Goal: Task Accomplishment & Management: Manage account settings

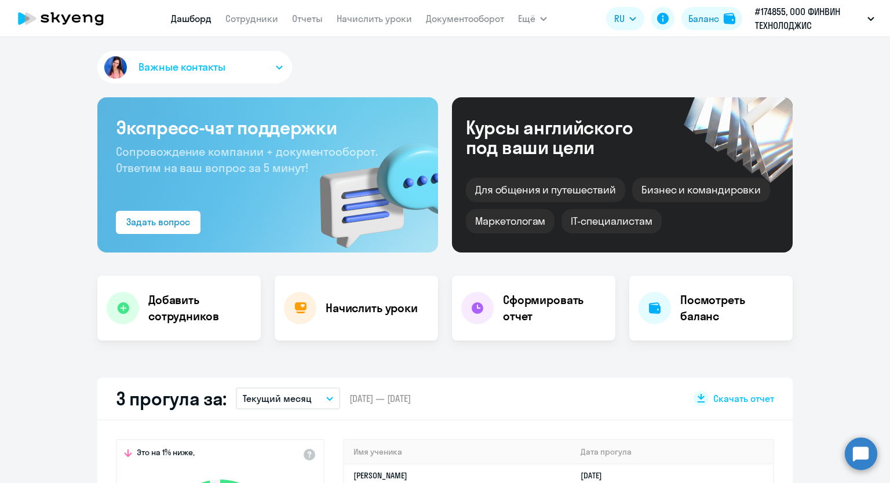
click at [276, 67] on icon "button" at bounding box center [279, 67] width 6 height 3
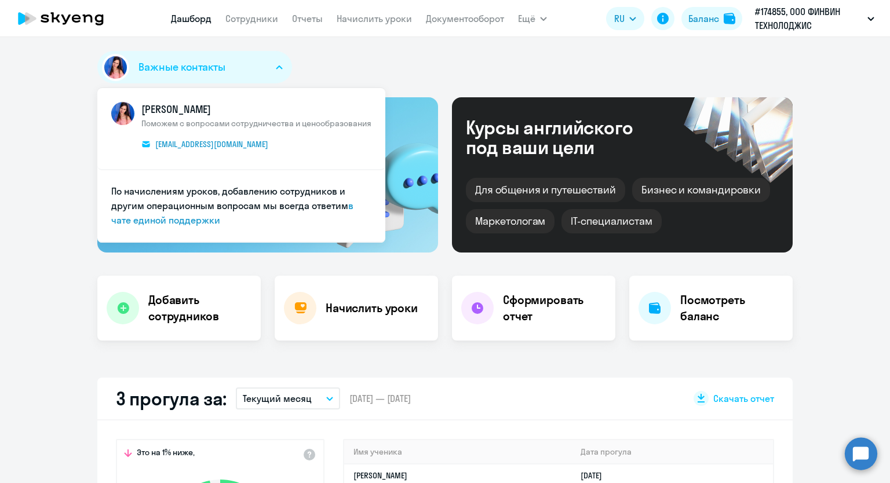
click at [276, 67] on icon "button" at bounding box center [279, 67] width 6 height 3
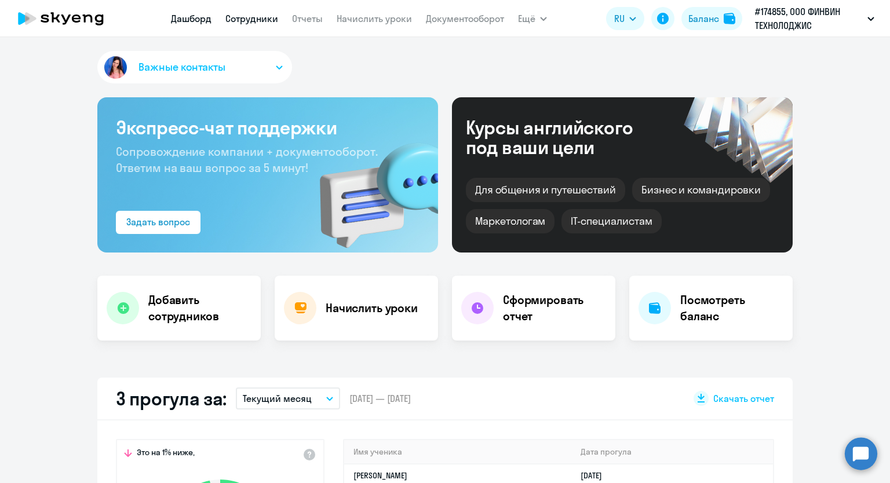
click at [235, 18] on link "Сотрудники" at bounding box center [251, 19] width 53 height 12
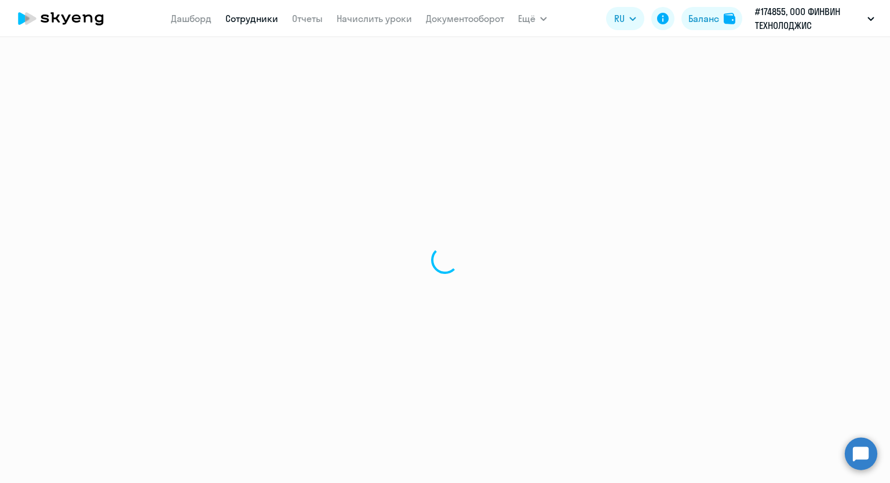
select select "30"
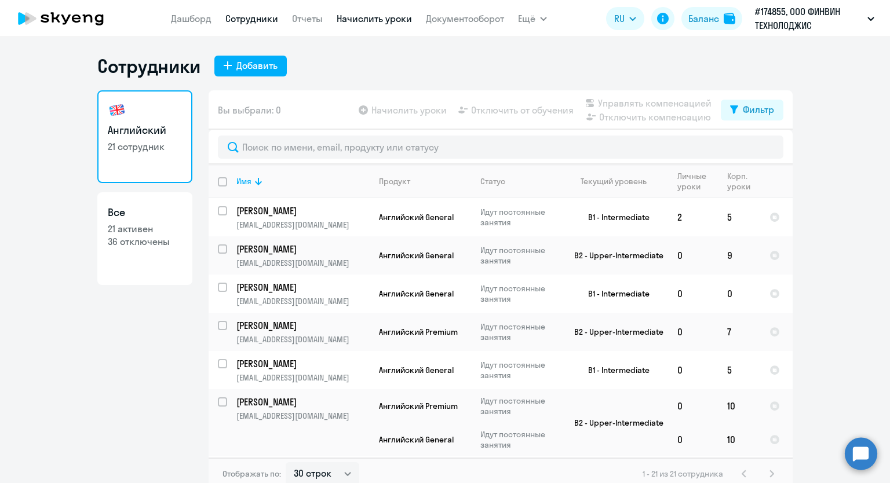
click at [337, 21] on link "Начислить уроки" at bounding box center [374, 19] width 75 height 12
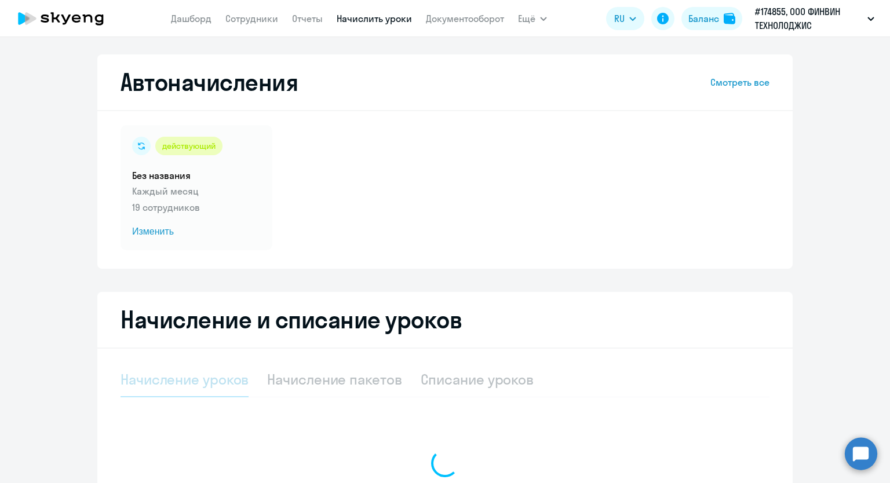
select select "10"
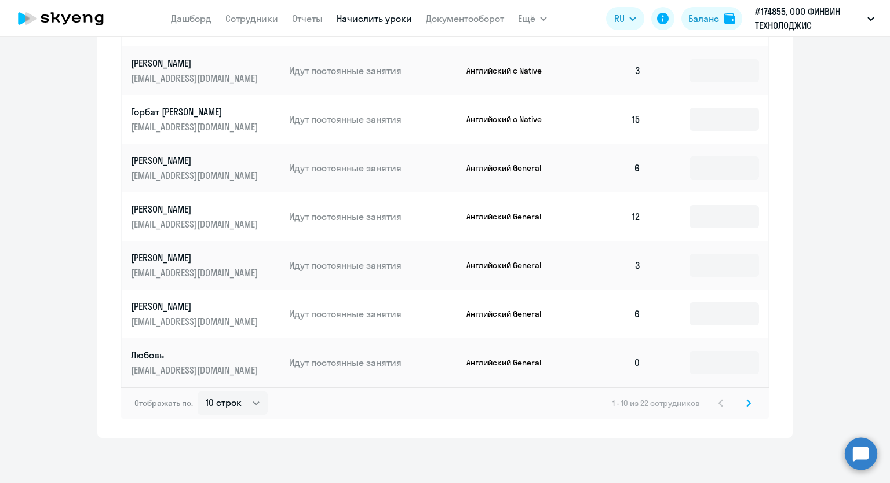
scroll to position [657, 0]
click at [746, 403] on icon at bounding box center [748, 402] width 5 height 8
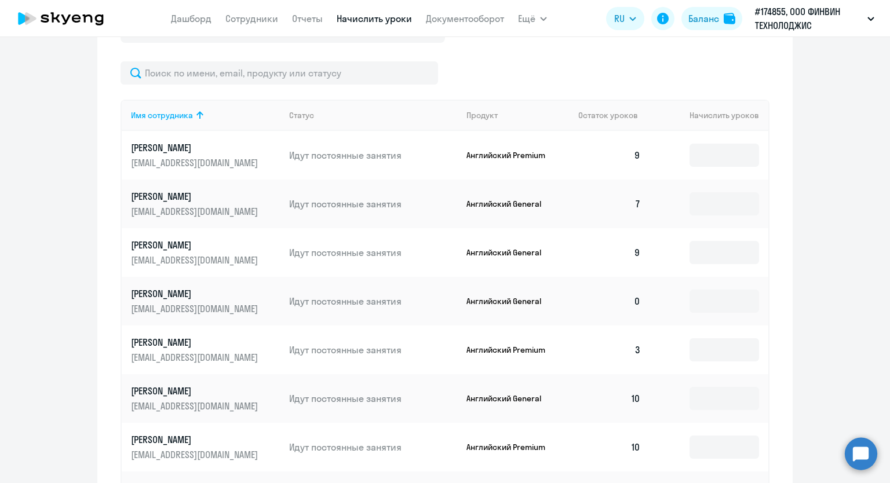
scroll to position [252, 0]
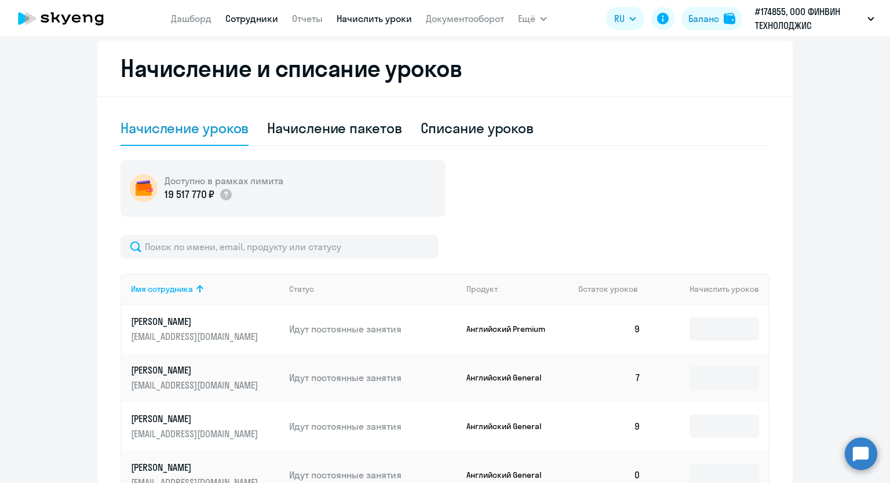
click at [247, 17] on link "Сотрудники" at bounding box center [251, 19] width 53 height 12
select select "30"
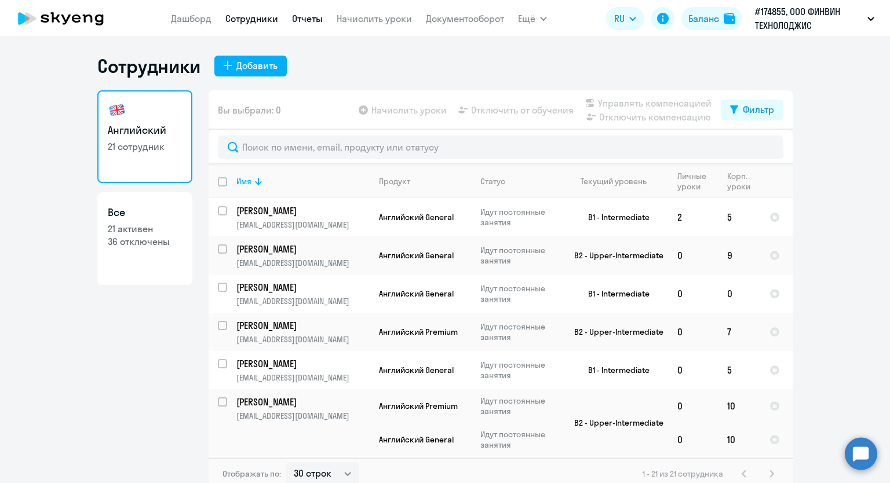
click at [305, 19] on link "Отчеты" at bounding box center [307, 19] width 31 height 12
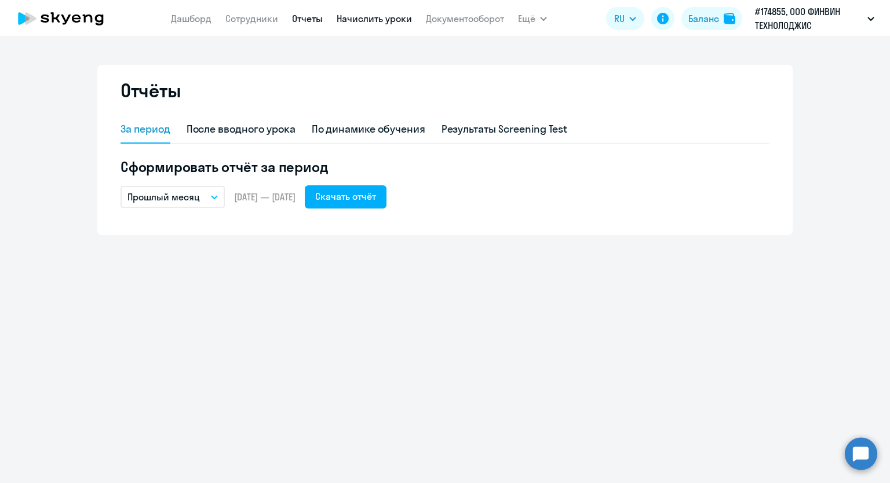
click at [357, 19] on link "Начислить уроки" at bounding box center [374, 19] width 75 height 12
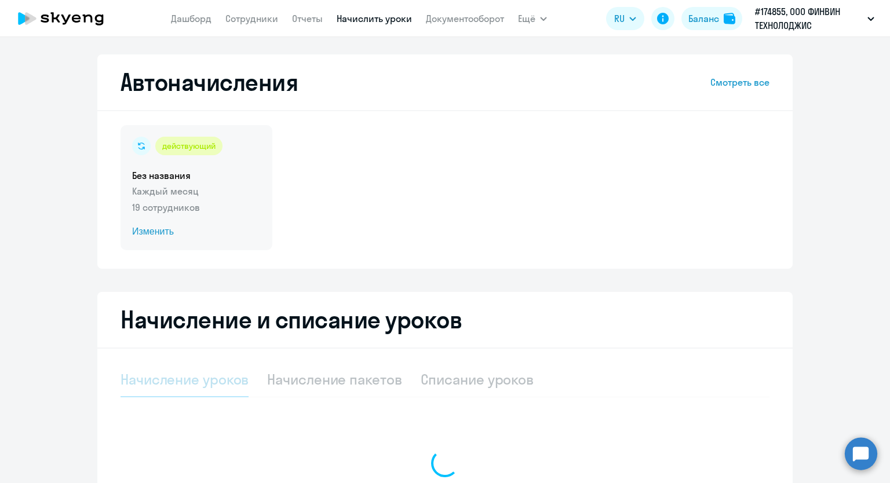
select select "10"
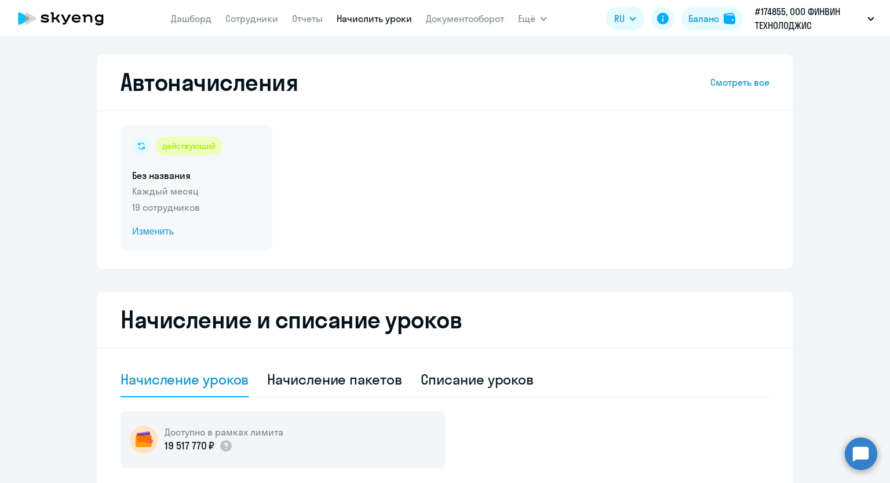
click at [147, 228] on span "Изменить" at bounding box center [196, 232] width 129 height 14
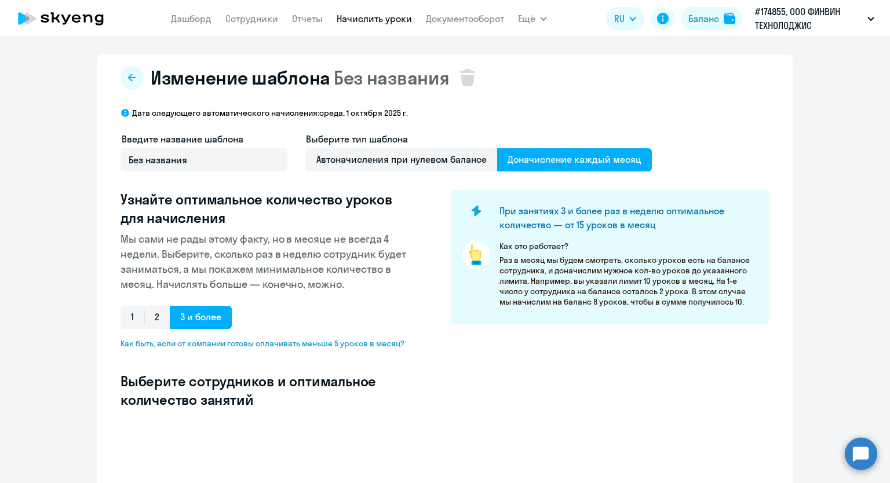
select select "10"
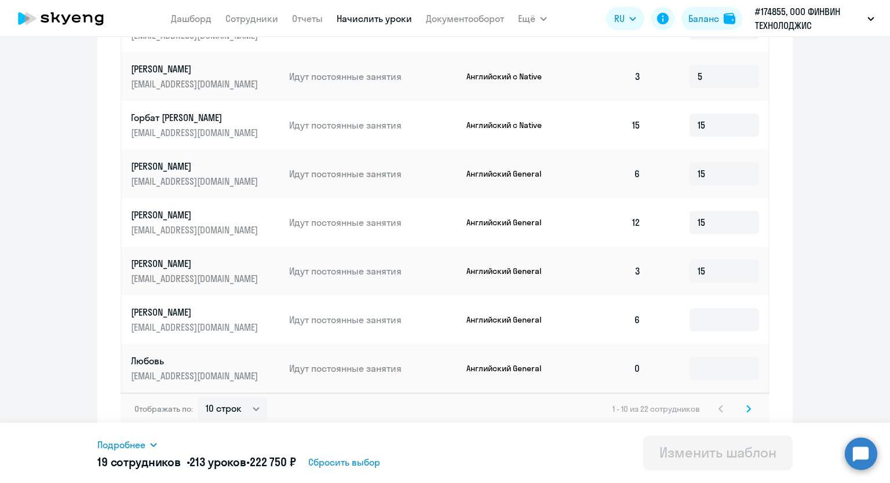
scroll to position [593, 0]
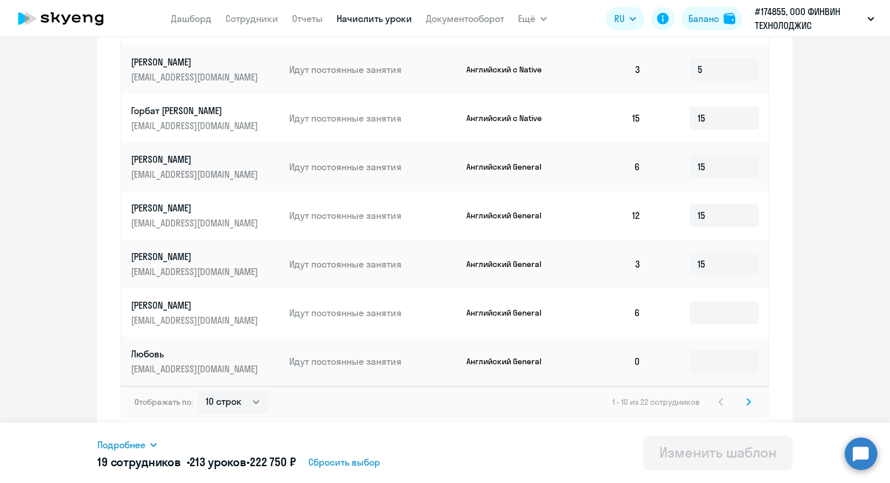
click at [742, 400] on svg-icon at bounding box center [749, 402] width 14 height 14
click at [719, 402] on icon at bounding box center [721, 402] width 5 height 8
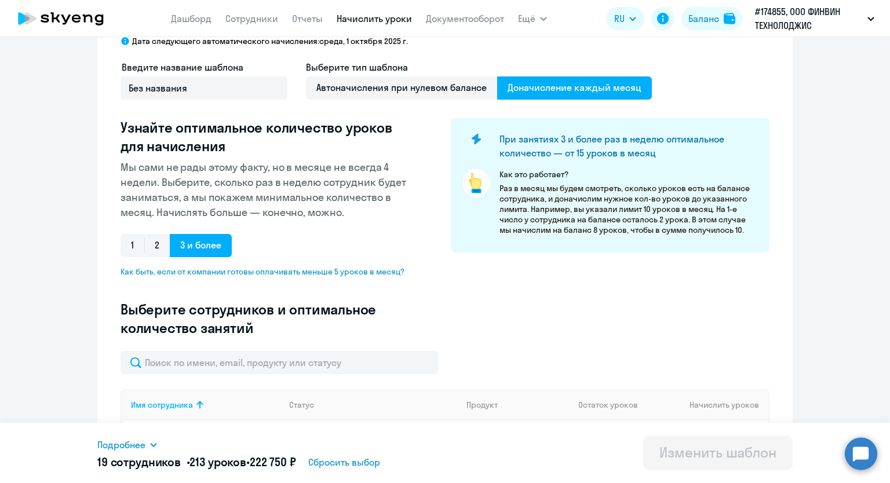
scroll to position [246, 0]
